Goal: Check status: Check status

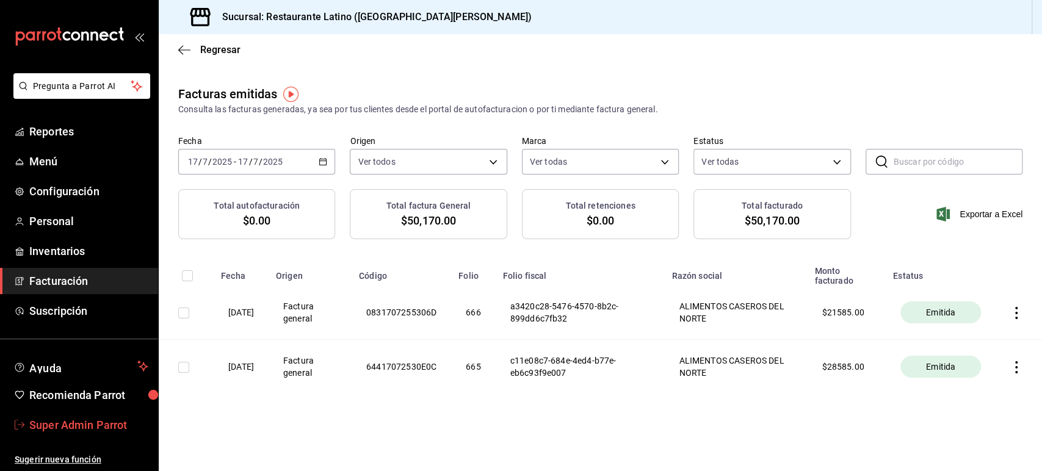
click at [73, 434] on link "Super Admin Parrot" at bounding box center [79, 425] width 158 height 26
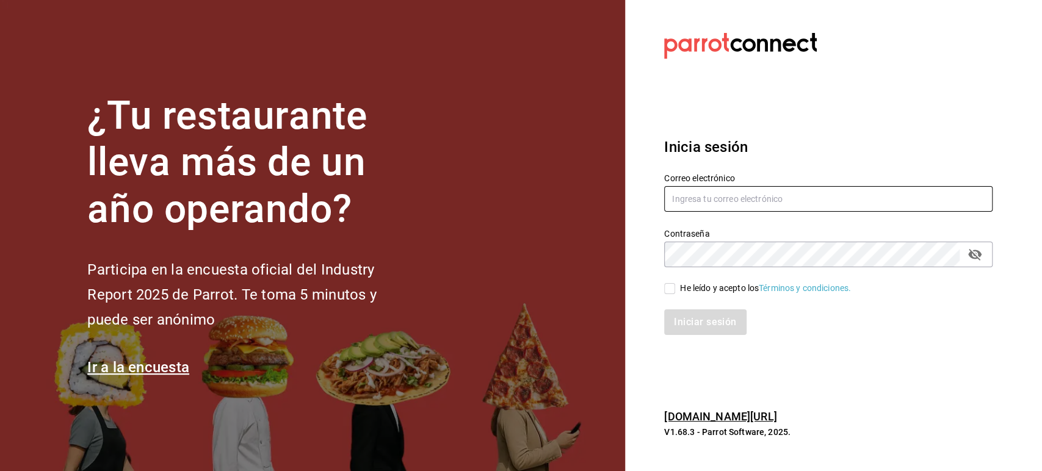
click at [777, 200] on input "text" at bounding box center [828, 199] width 329 height 26
paste input "chilaquiles@garza.com"
type input "chilaquiles@garza.com"
click at [684, 285] on div "He leído y acepto los Términos y condiciones." at bounding box center [765, 288] width 171 height 13
click at [675, 285] on input "He leído y acepto los Términos y condiciones." at bounding box center [669, 288] width 11 height 11
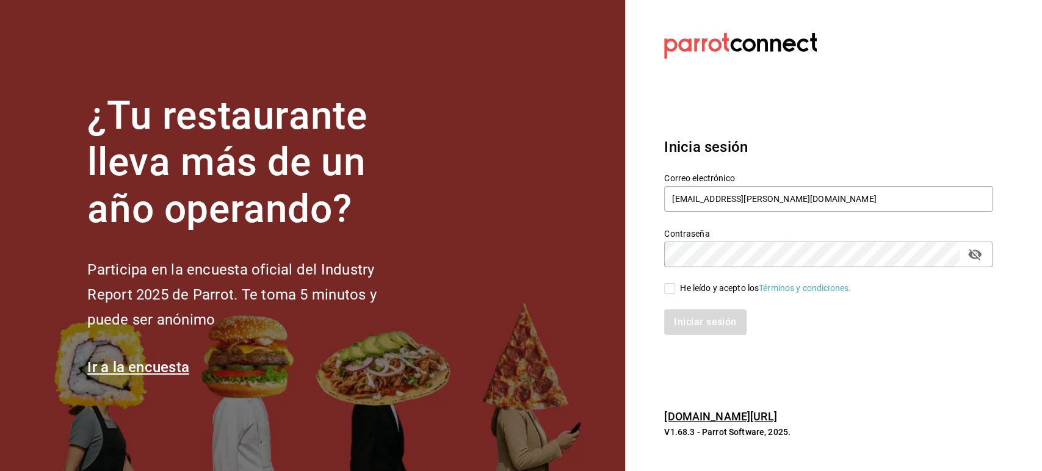
checkbox input "true"
click at [696, 315] on button "Iniciar sesión" at bounding box center [705, 323] width 83 height 26
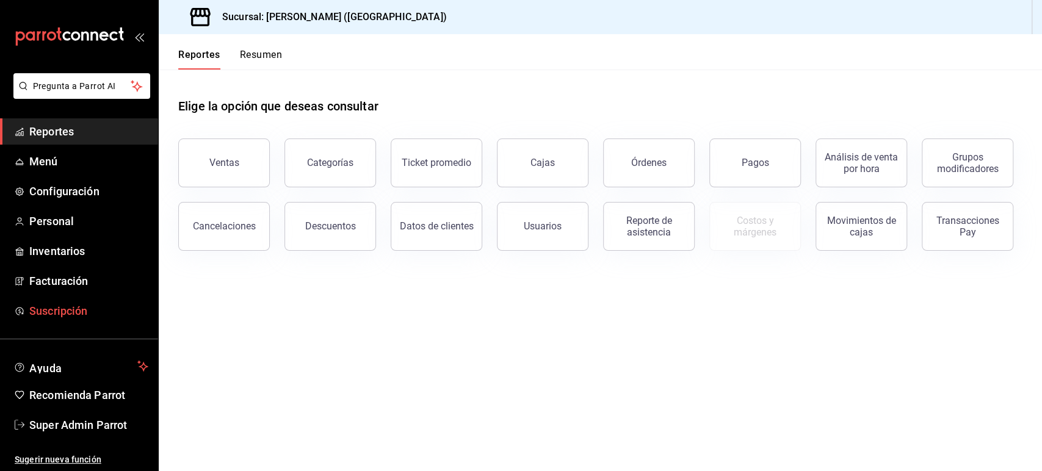
click at [75, 309] on span "Suscripción" at bounding box center [88, 311] width 119 height 16
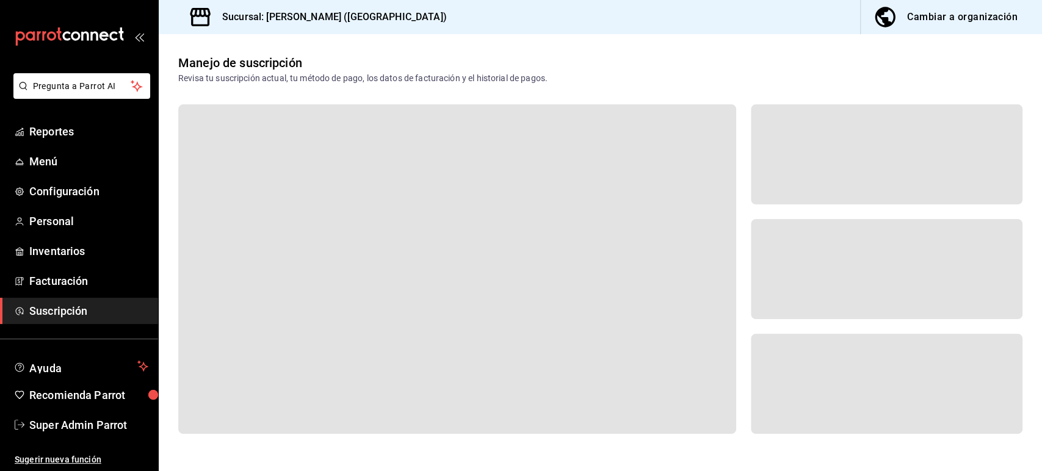
click at [60, 311] on span "Suscripción" at bounding box center [88, 311] width 119 height 16
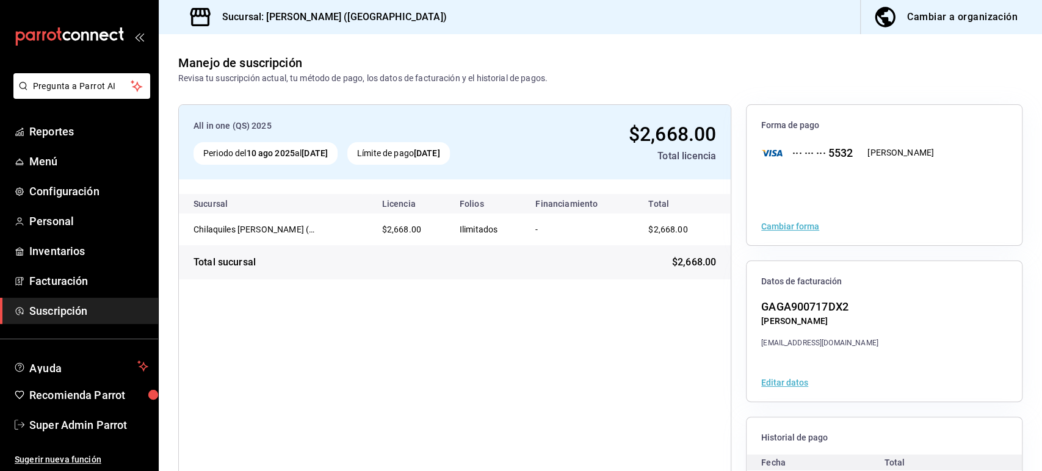
scroll to position [106, 0]
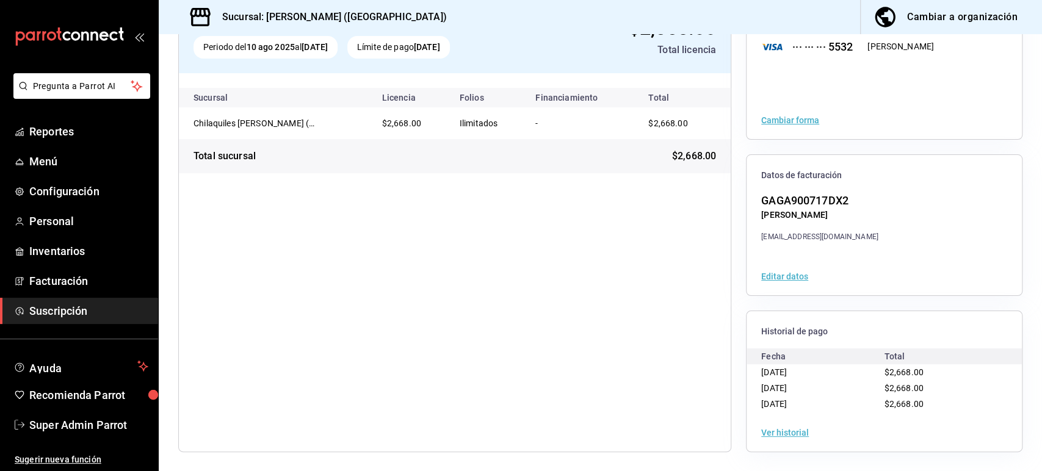
click at [777, 430] on button "Ver historial" at bounding box center [786, 433] width 48 height 9
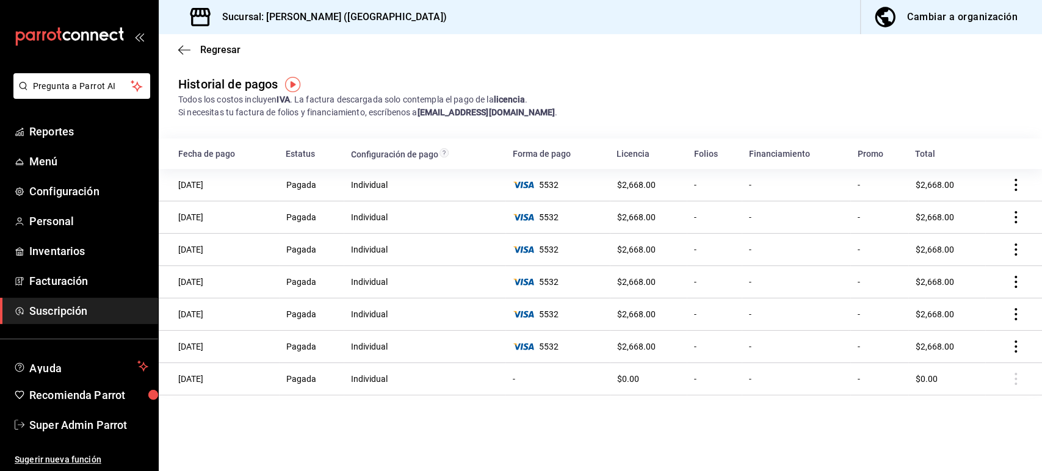
click at [309, 15] on h3 "Sucursal: Chilaquiles Garza (NL)" at bounding box center [330, 17] width 235 height 15
copy div "Sucursal: Chilaquiles Garza (NL) Cambiar a organización Regresar"
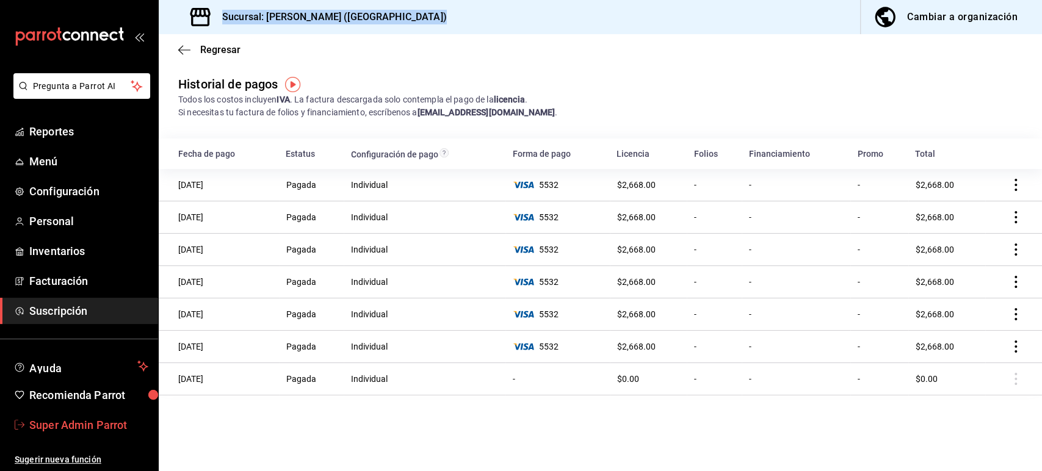
click at [88, 423] on span "Super Admin Parrot" at bounding box center [88, 425] width 119 height 16
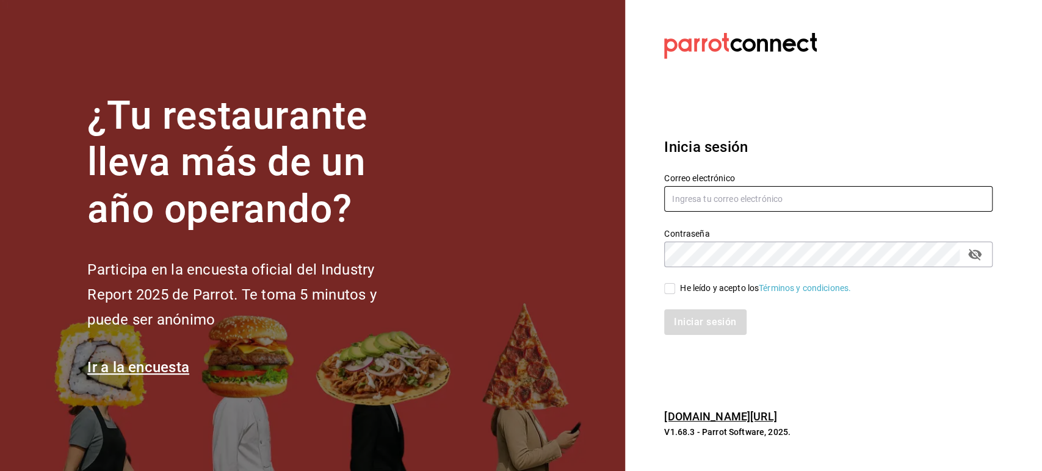
click at [733, 204] on input "text" at bounding box center [828, 199] width 329 height 26
paste input "corniche@merida.com"
type input "corniche@merida.com"
click at [677, 288] on span "He leído y acepto los Términos y condiciones." at bounding box center [763, 288] width 176 height 13
click at [675, 288] on input "He leído y acepto los Términos y condiciones." at bounding box center [669, 288] width 11 height 11
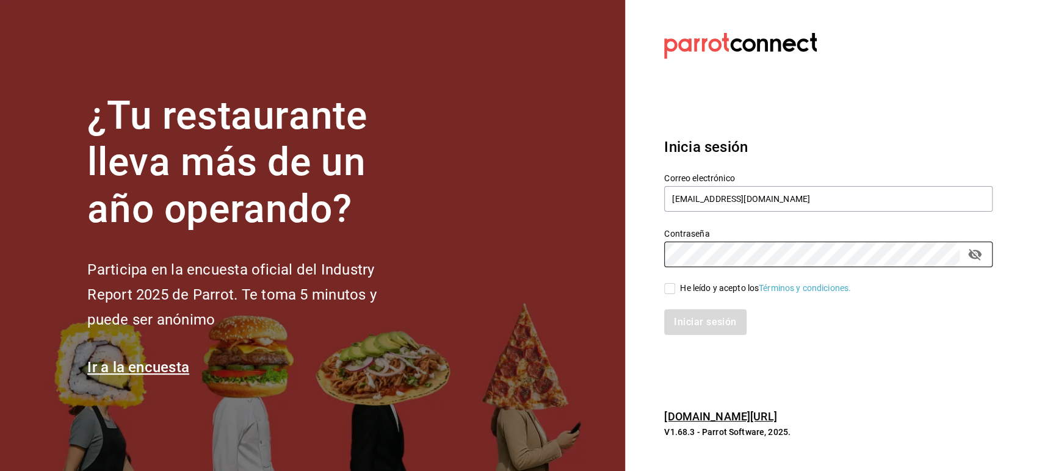
checkbox input "true"
click at [693, 315] on button "Iniciar sesión" at bounding box center [705, 323] width 83 height 26
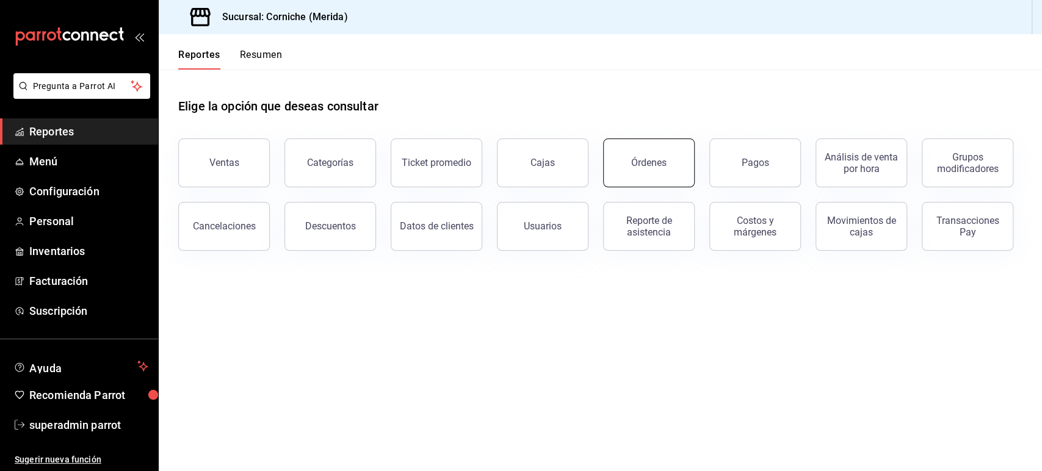
click at [654, 171] on button "Órdenes" at bounding box center [649, 163] width 92 height 49
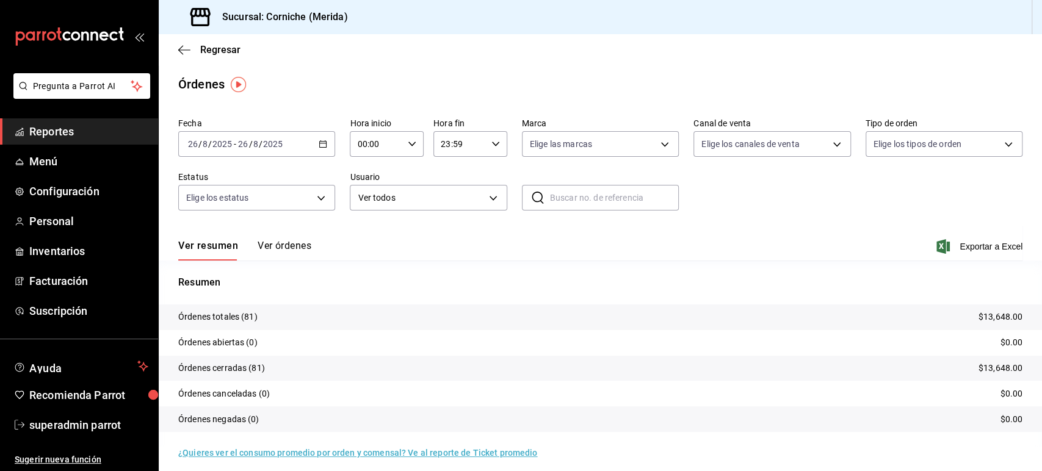
click at [327, 147] on div "[DATE] [DATE] - [DATE] [DATE]" at bounding box center [256, 144] width 157 height 26
click at [238, 325] on span "Rango de fechas" at bounding box center [236, 318] width 95 height 13
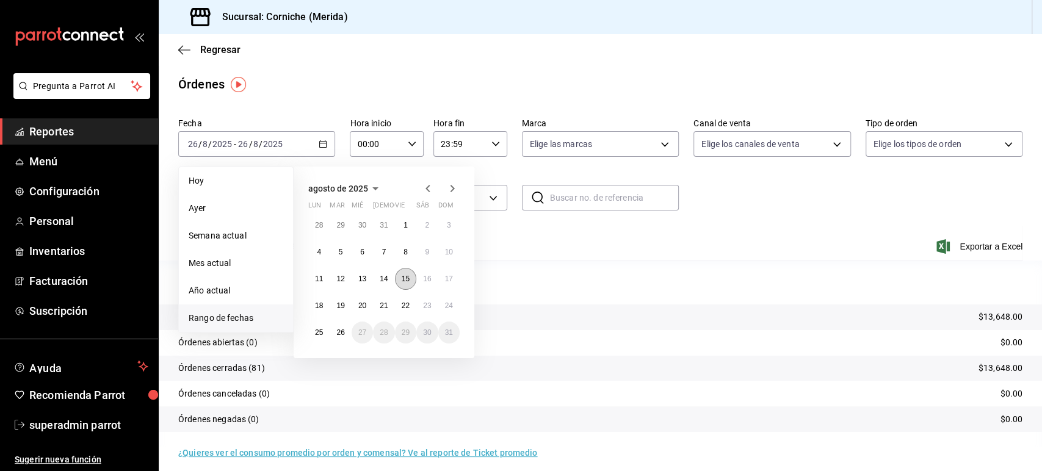
click at [402, 278] on abbr "15" at bounding box center [406, 279] width 8 height 9
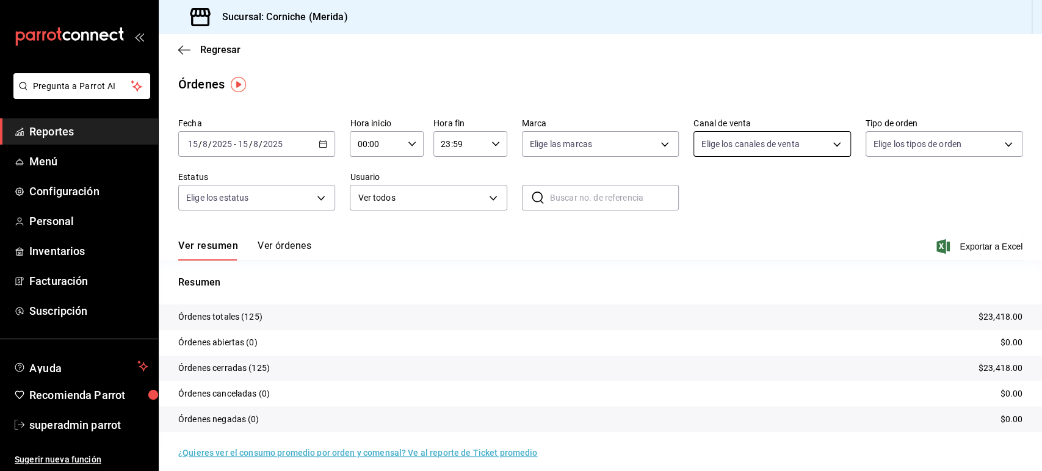
click at [767, 147] on body "Pregunta a Parrot AI Reportes Menú Configuración Personal Inventarios Facturaci…" at bounding box center [521, 235] width 1042 height 471
click at [730, 292] on span "Rappi" at bounding box center [779, 288] width 116 height 13
type input "RAPPI"
checkbox input "true"
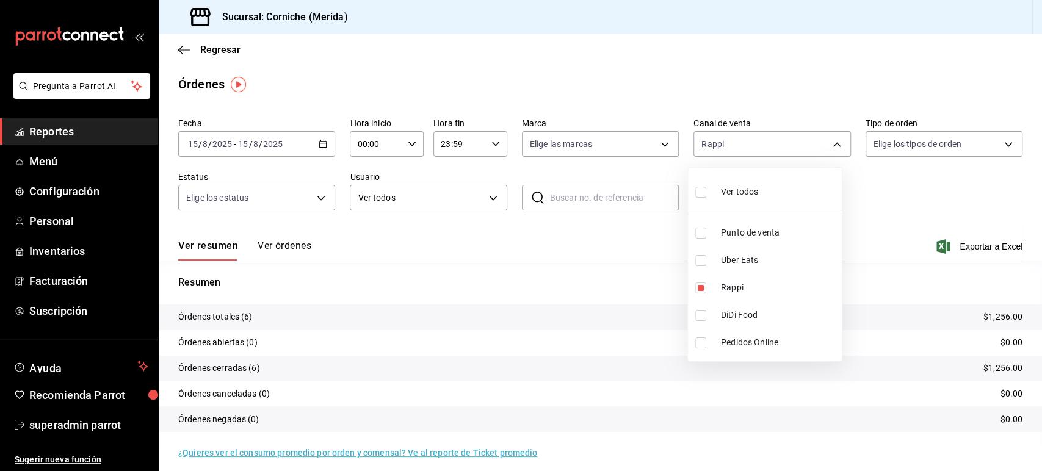
click at [302, 246] on div at bounding box center [521, 235] width 1042 height 471
click at [289, 246] on button "Ver órdenes" at bounding box center [285, 250] width 54 height 21
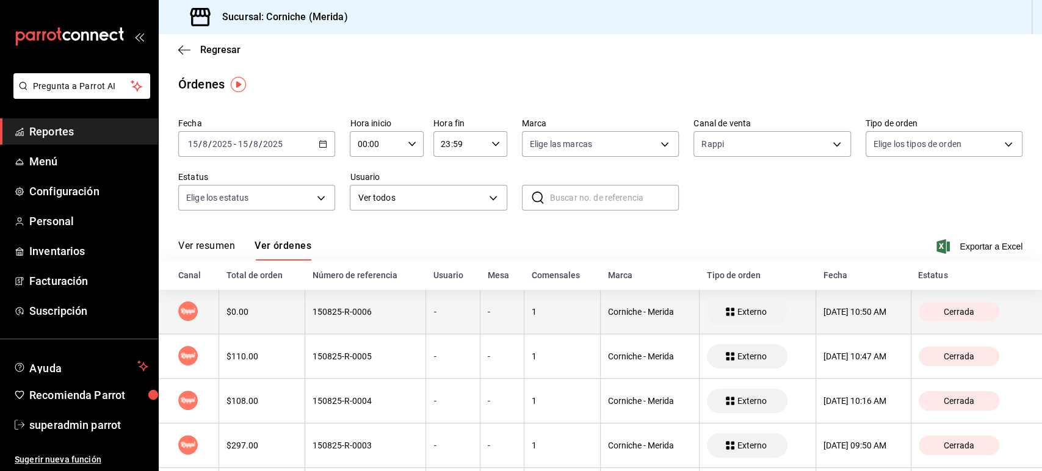
click at [254, 311] on div "$0.00" at bounding box center [262, 312] width 71 height 10
